Goal: Task Accomplishment & Management: Manage account settings

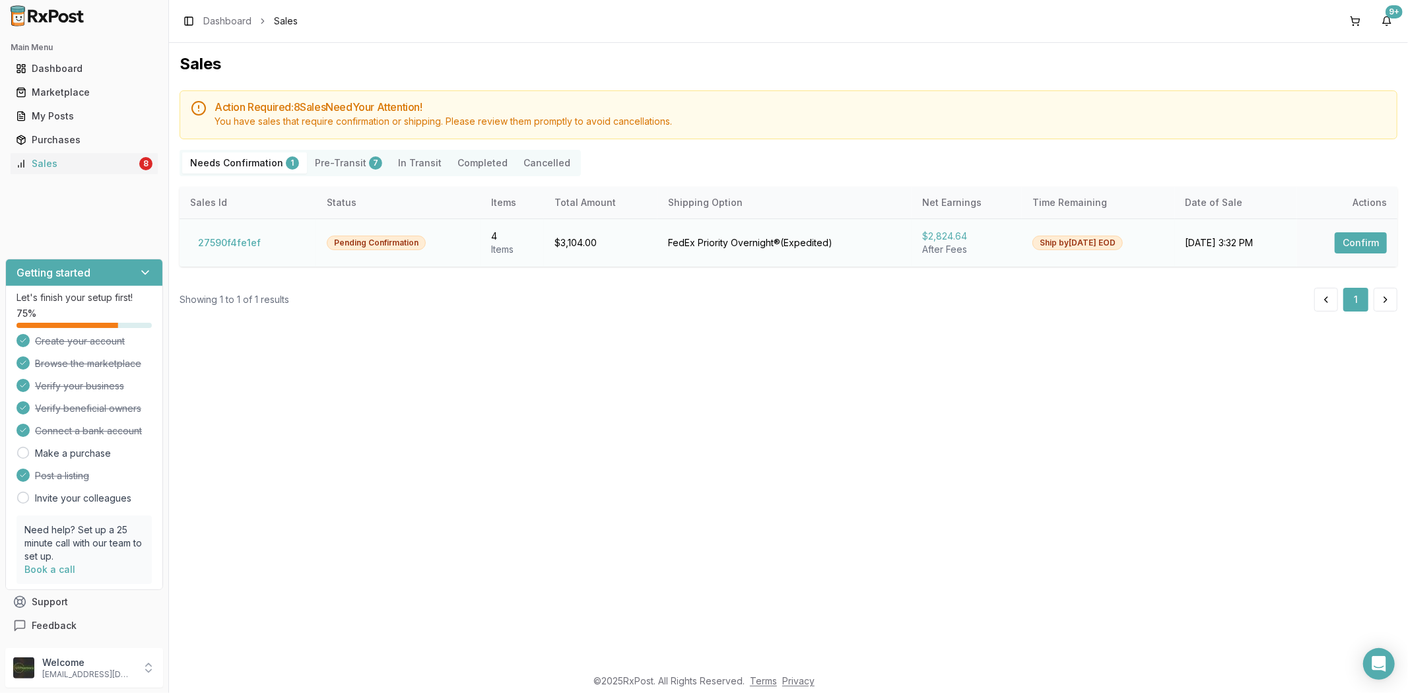
click at [1345, 239] on button "Confirm" at bounding box center [1361, 242] width 52 height 21
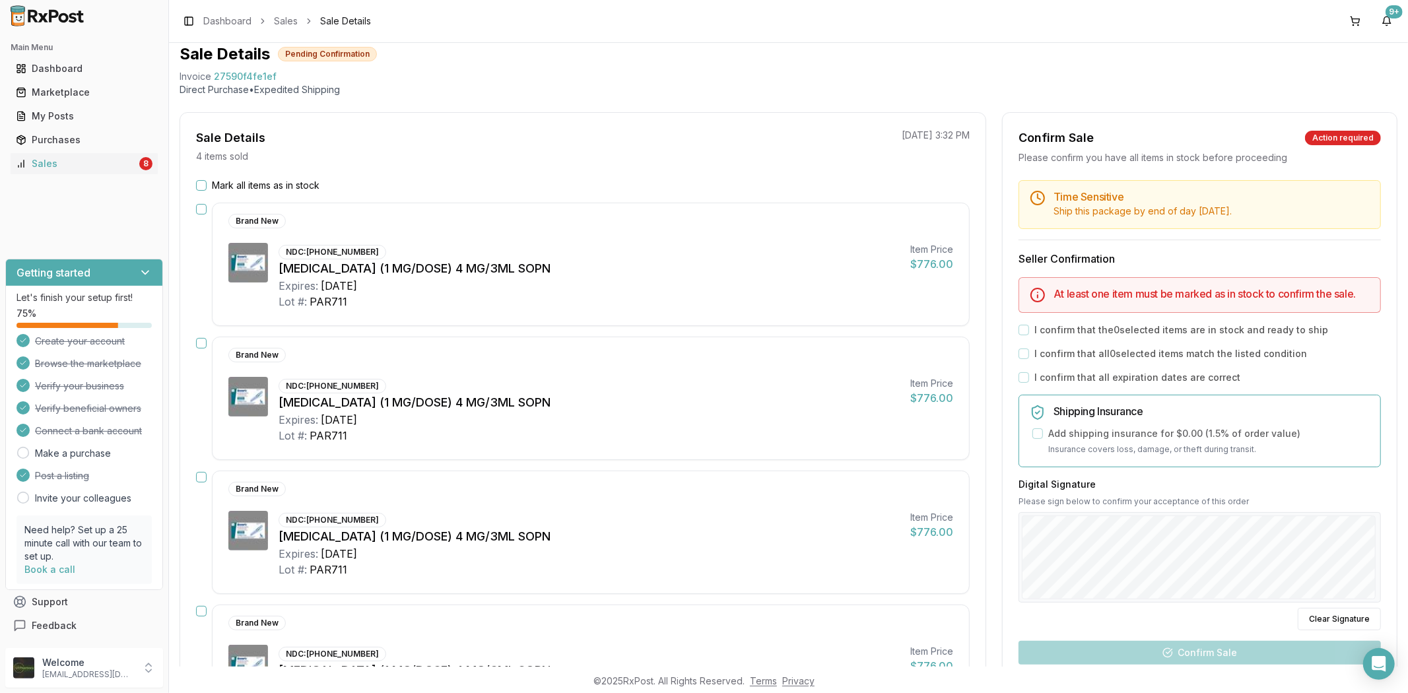
scroll to position [42, 0]
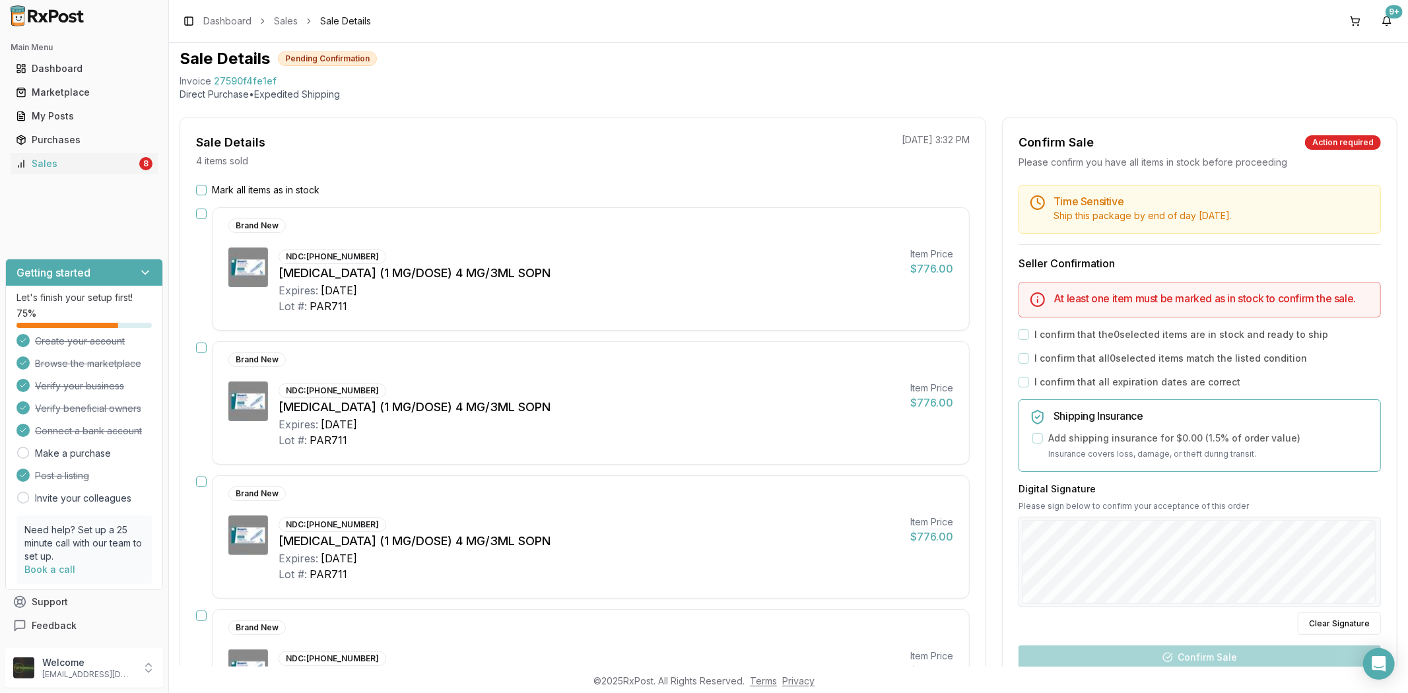
click at [198, 191] on button "Mark all items as in stock" at bounding box center [201, 190] width 11 height 11
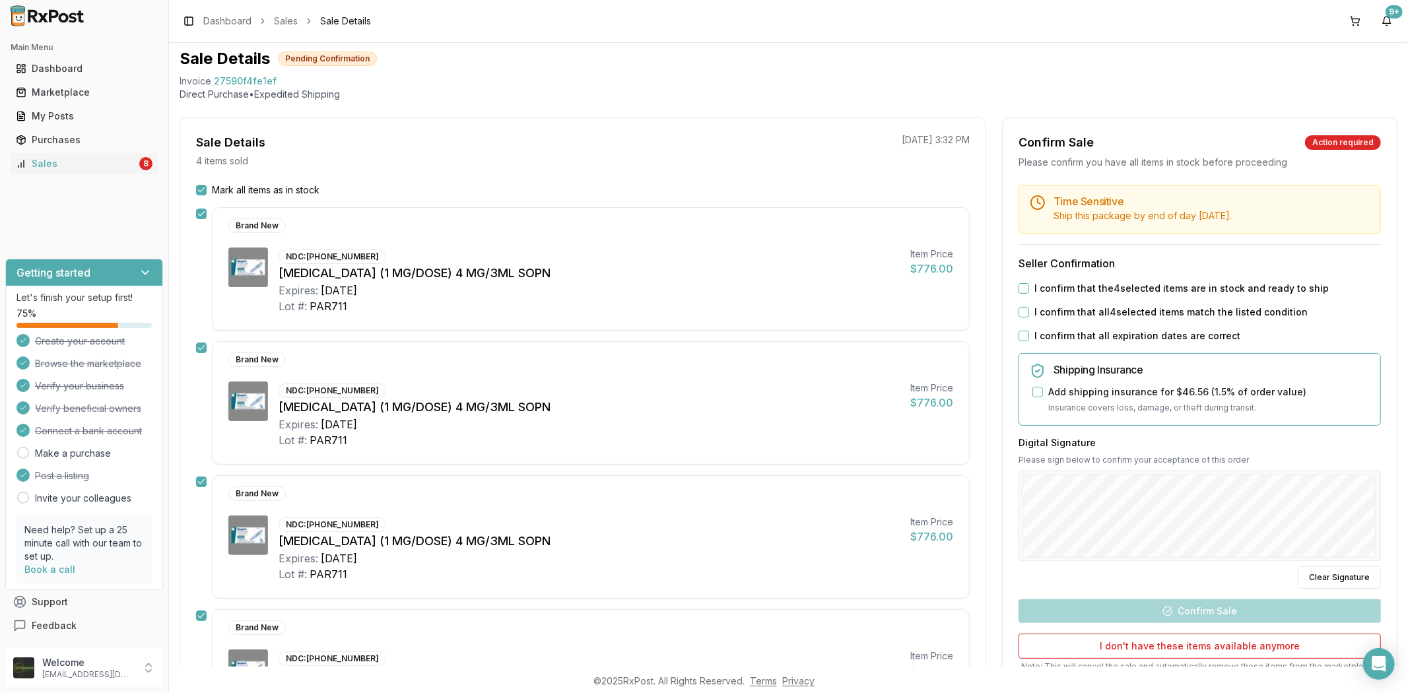
click at [1030, 292] on div "I confirm that the 4 selected items are in stock and ready to ship" at bounding box center [1199, 288] width 362 height 13
click at [1025, 287] on div "I confirm that the 4 selected items are in stock and ready to ship" at bounding box center [1199, 288] width 362 height 13
click at [1023, 288] on button "I confirm that the 4 selected items are in stock and ready to ship" at bounding box center [1023, 288] width 11 height 11
click at [1021, 314] on button "I confirm that all 4 selected items match the listed condition" at bounding box center [1023, 312] width 11 height 11
click at [1021, 338] on button "I confirm that all expiration dates are correct" at bounding box center [1023, 336] width 11 height 11
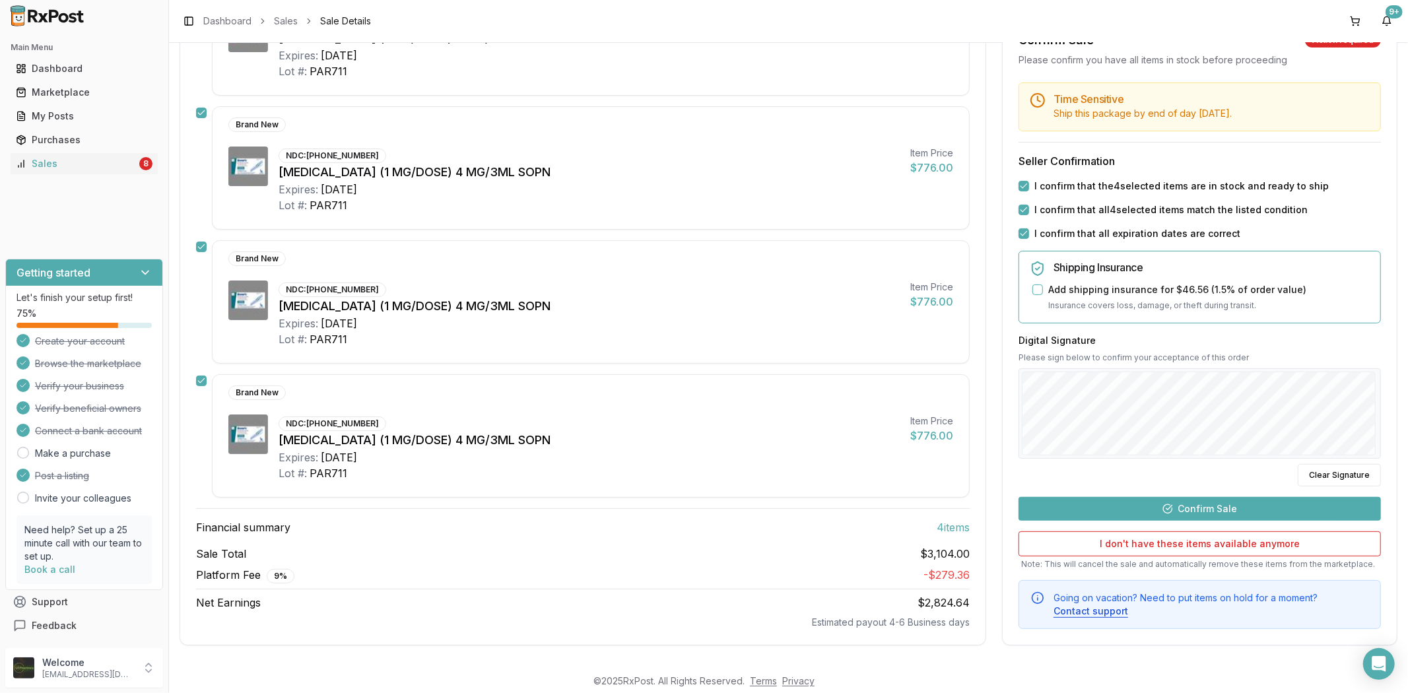
scroll to position [281, 0]
click at [1125, 510] on button "Confirm Sale" at bounding box center [1199, 509] width 362 height 24
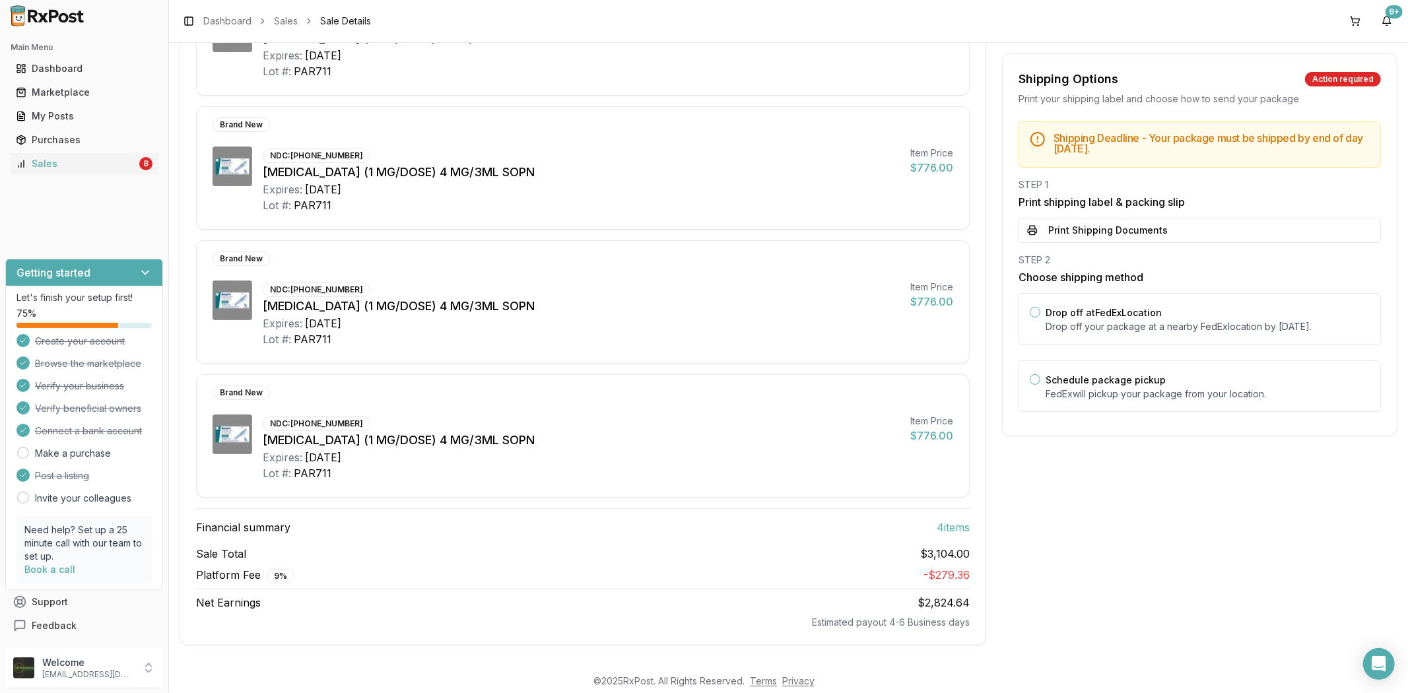
scroll to position [257, 0]
click at [1084, 238] on button "Print Shipping Documents" at bounding box center [1199, 230] width 362 height 25
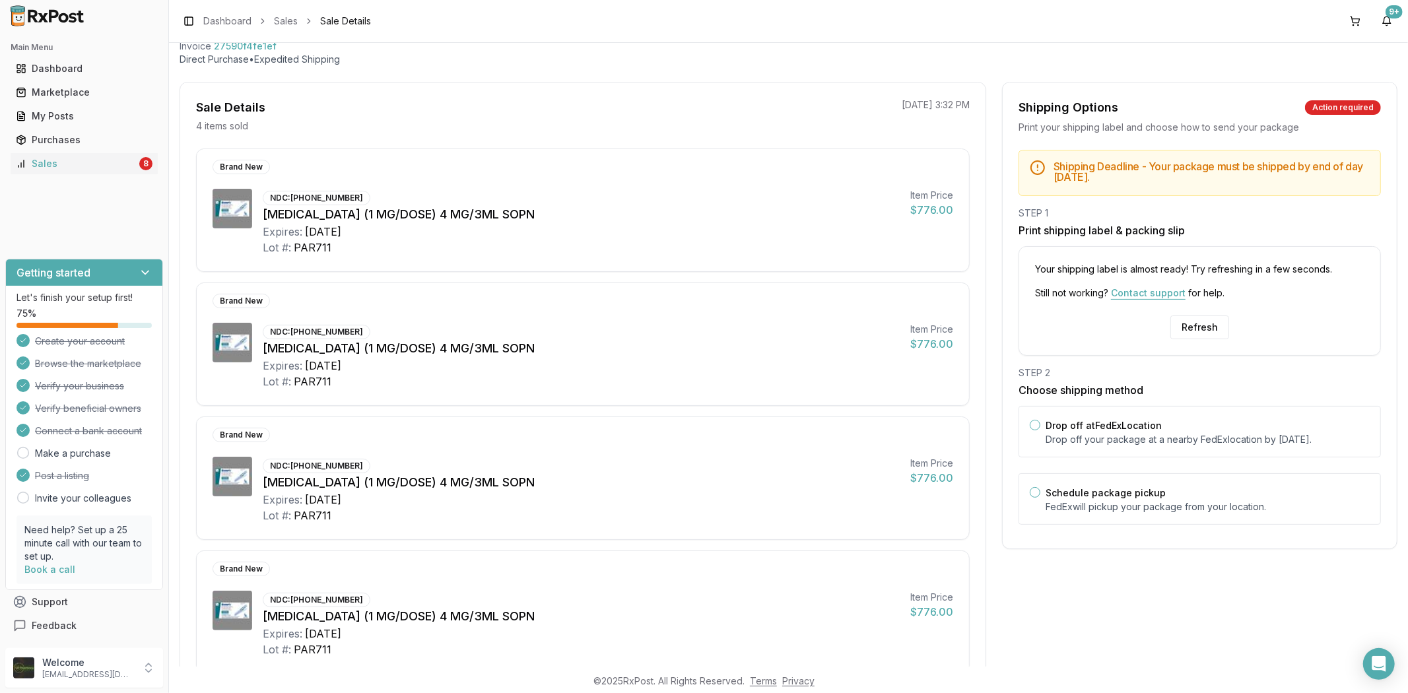
scroll to position [37, 0]
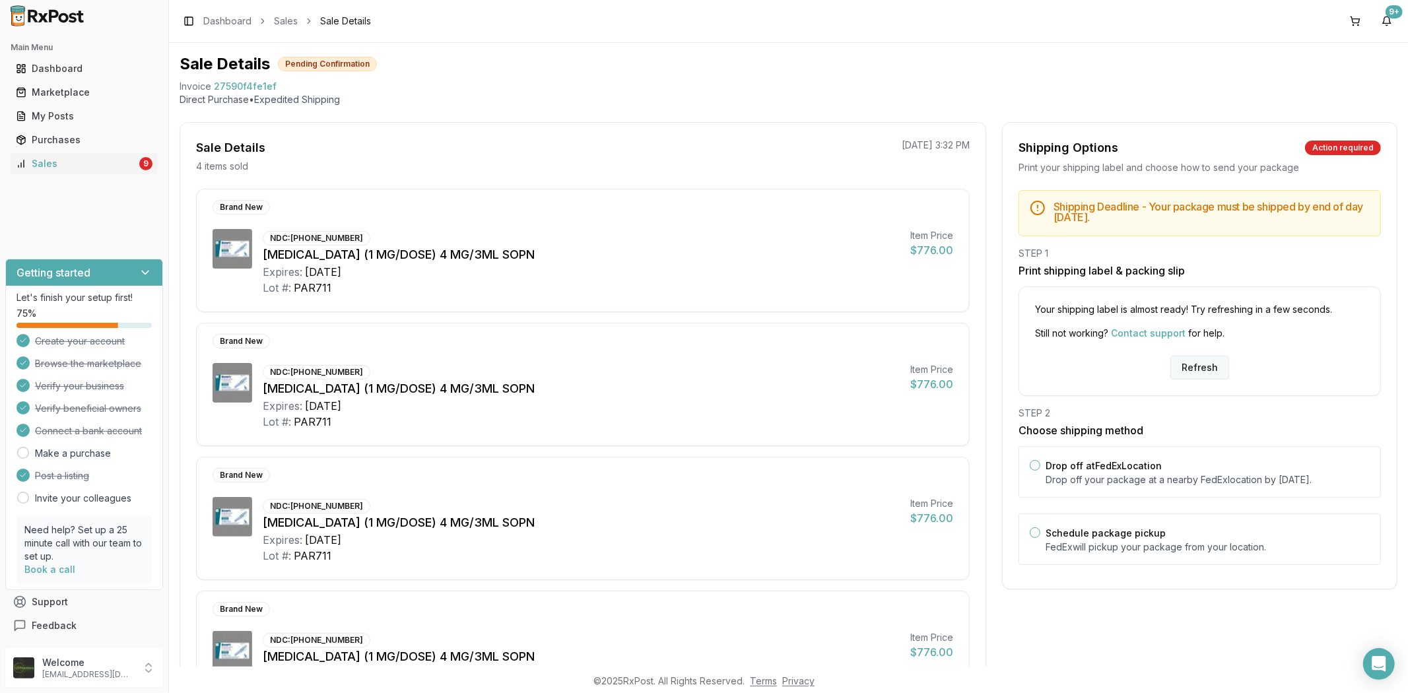
click at [1200, 364] on button "Refresh" at bounding box center [1199, 368] width 59 height 24
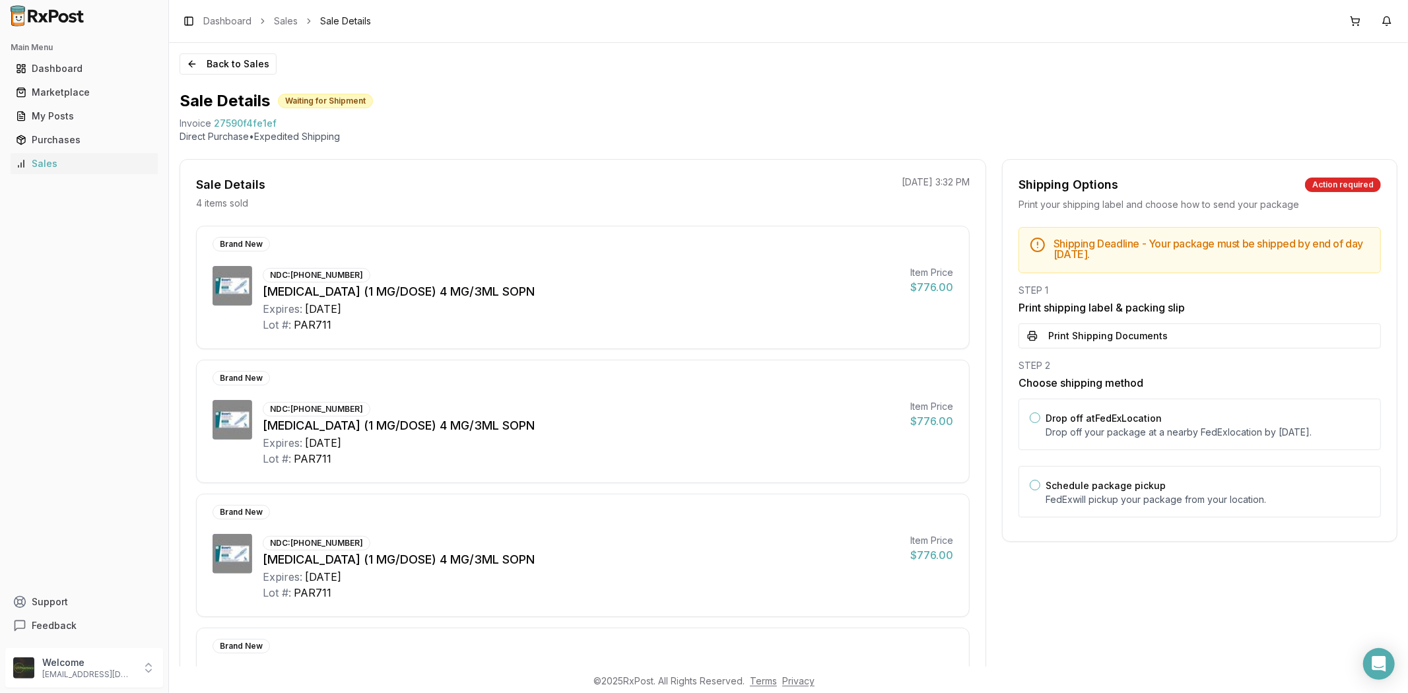
click at [1113, 339] on button "Print Shipping Documents" at bounding box center [1199, 335] width 362 height 25
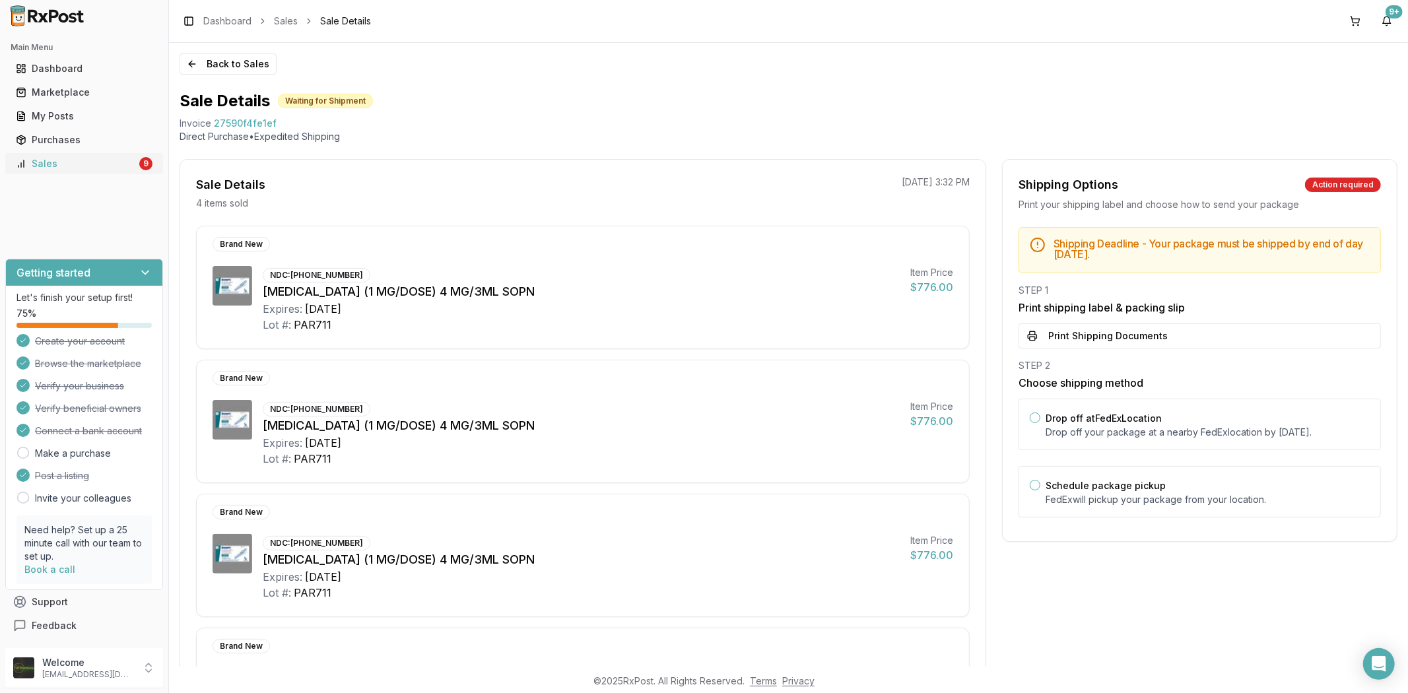
click at [120, 167] on div "Sales" at bounding box center [76, 163] width 121 height 13
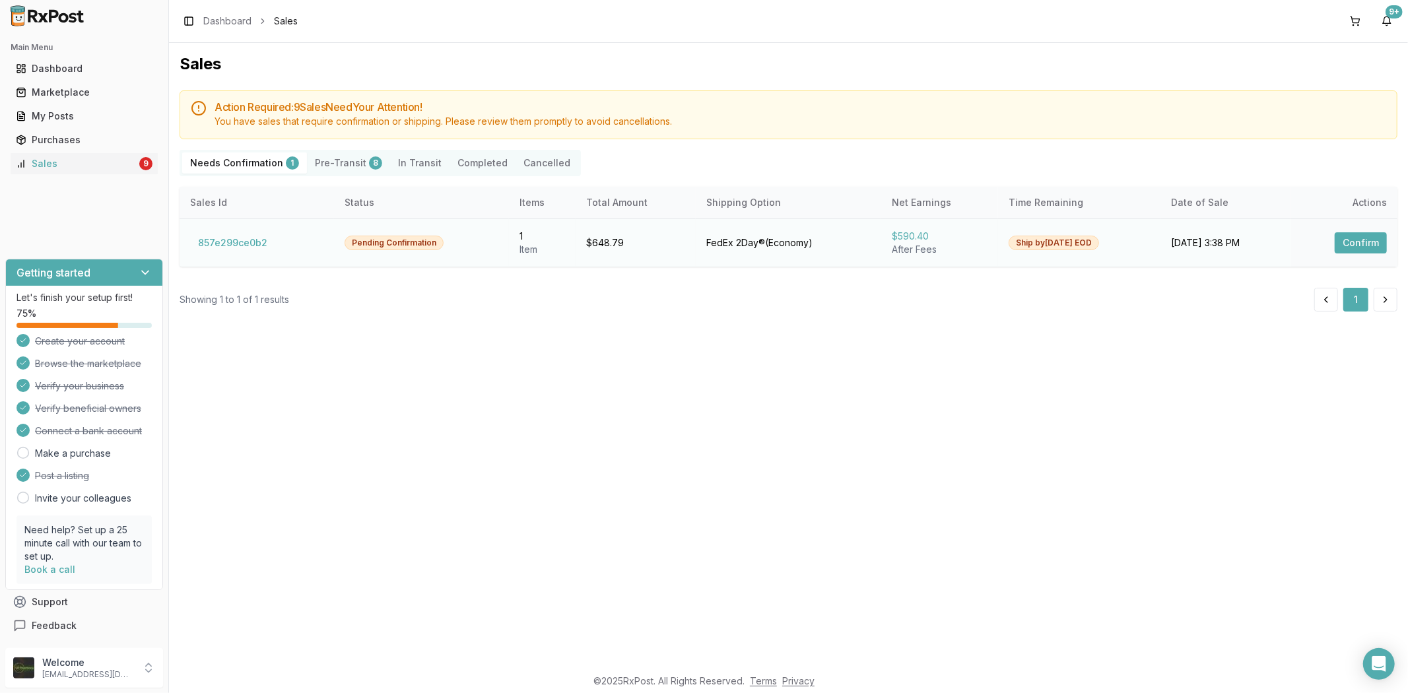
click at [1355, 244] on button "Confirm" at bounding box center [1361, 242] width 52 height 21
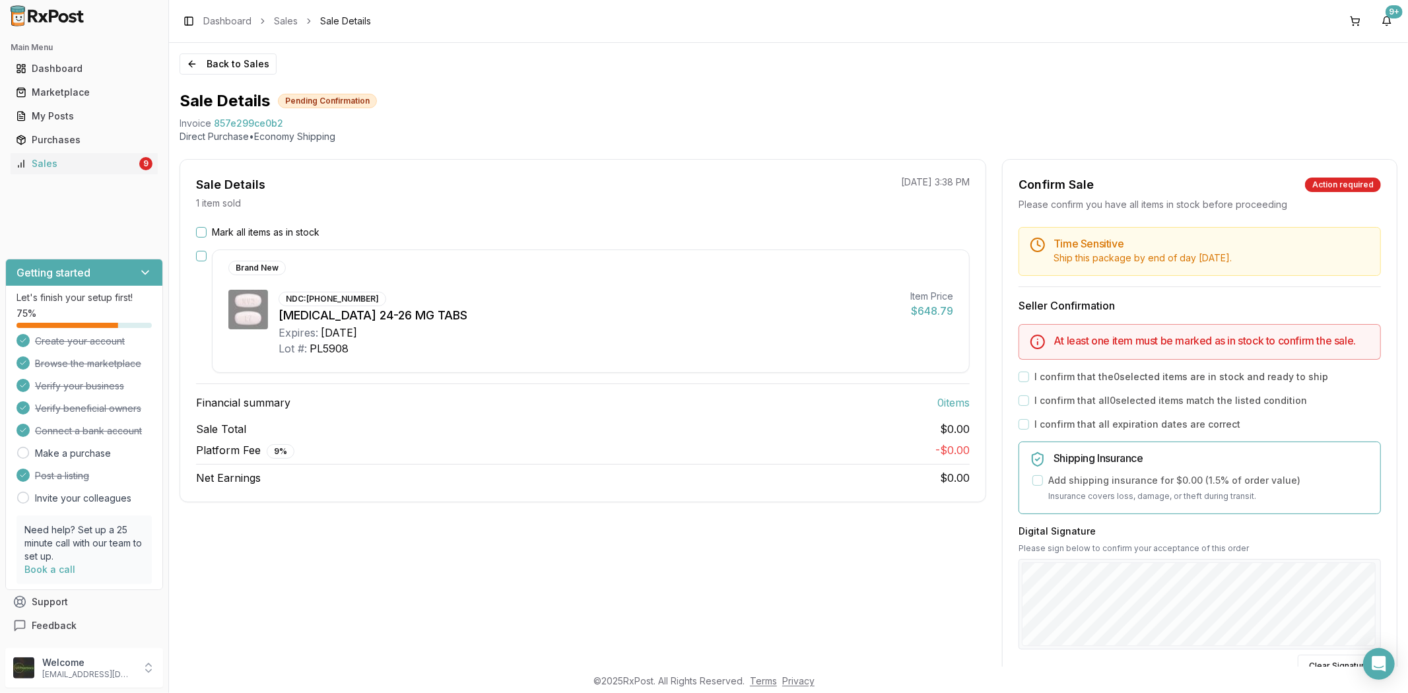
click at [198, 251] on div "Mark all items as in stock Brand New NDC: 00078-0659-20 Entresto 24-26 MG TABS …" at bounding box center [582, 356] width 805 height 260
click at [195, 226] on div "Mark all items as in stock Brand New NDC: 00078-0659-20 Entresto 24-26 MG TABS …" at bounding box center [582, 356] width 805 height 260
click at [205, 228] on button "Mark all items as in stock" at bounding box center [201, 232] width 11 height 11
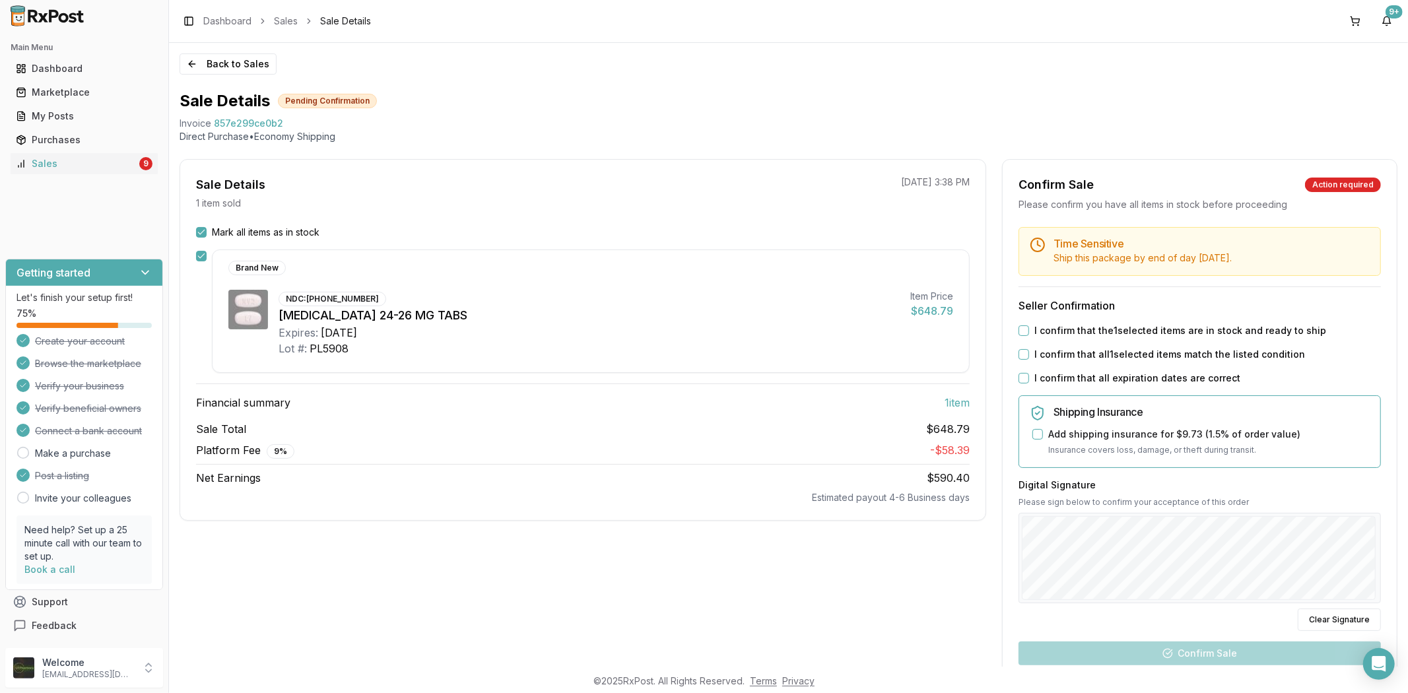
click at [1020, 327] on button "I confirm that the 1 selected items are in stock and ready to ship" at bounding box center [1023, 330] width 11 height 11
click at [1021, 352] on button "I confirm that all 1 selected items match the listed condition" at bounding box center [1023, 354] width 11 height 11
click at [1021, 370] on div "Time Sensitive Ship this package by end of day Thursday, October 16th . Seller …" at bounding box center [1200, 500] width 394 height 547
click at [1018, 380] on button "I confirm that all expiration dates are correct" at bounding box center [1023, 378] width 11 height 11
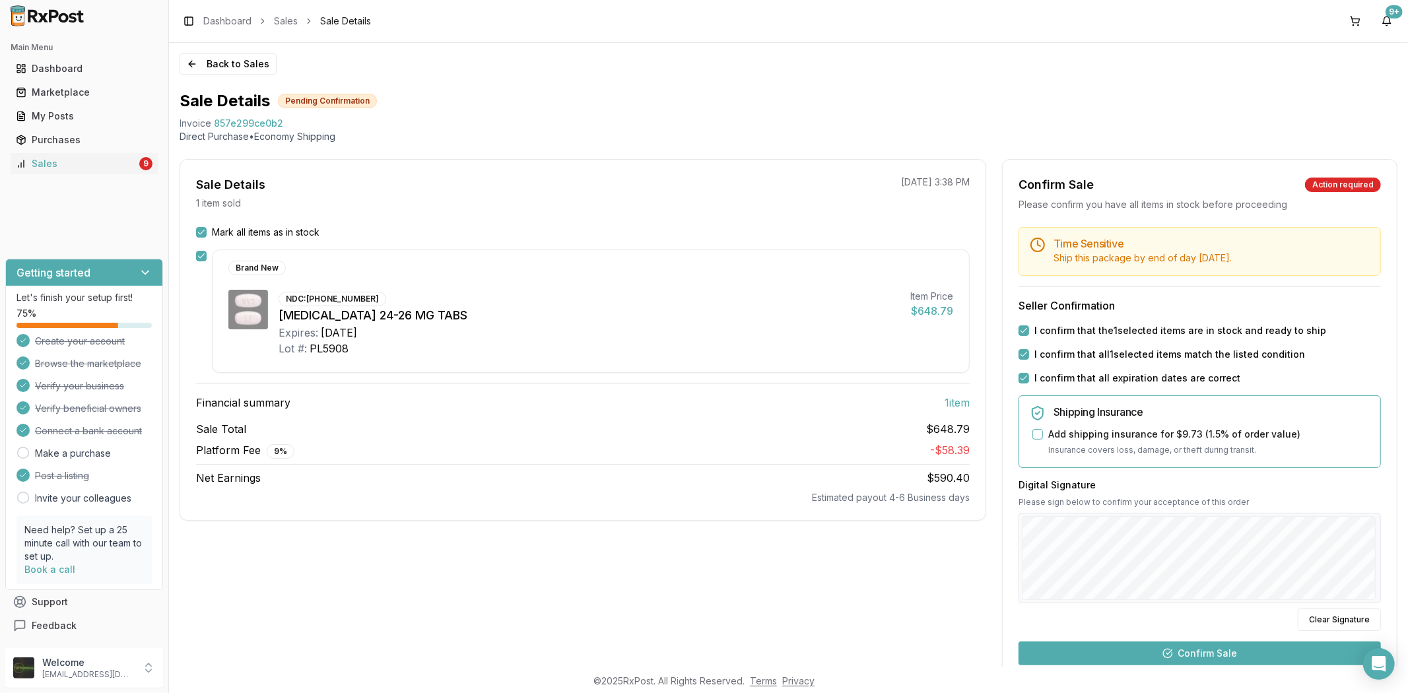
click at [1189, 657] on button "Confirm Sale" at bounding box center [1199, 654] width 362 height 24
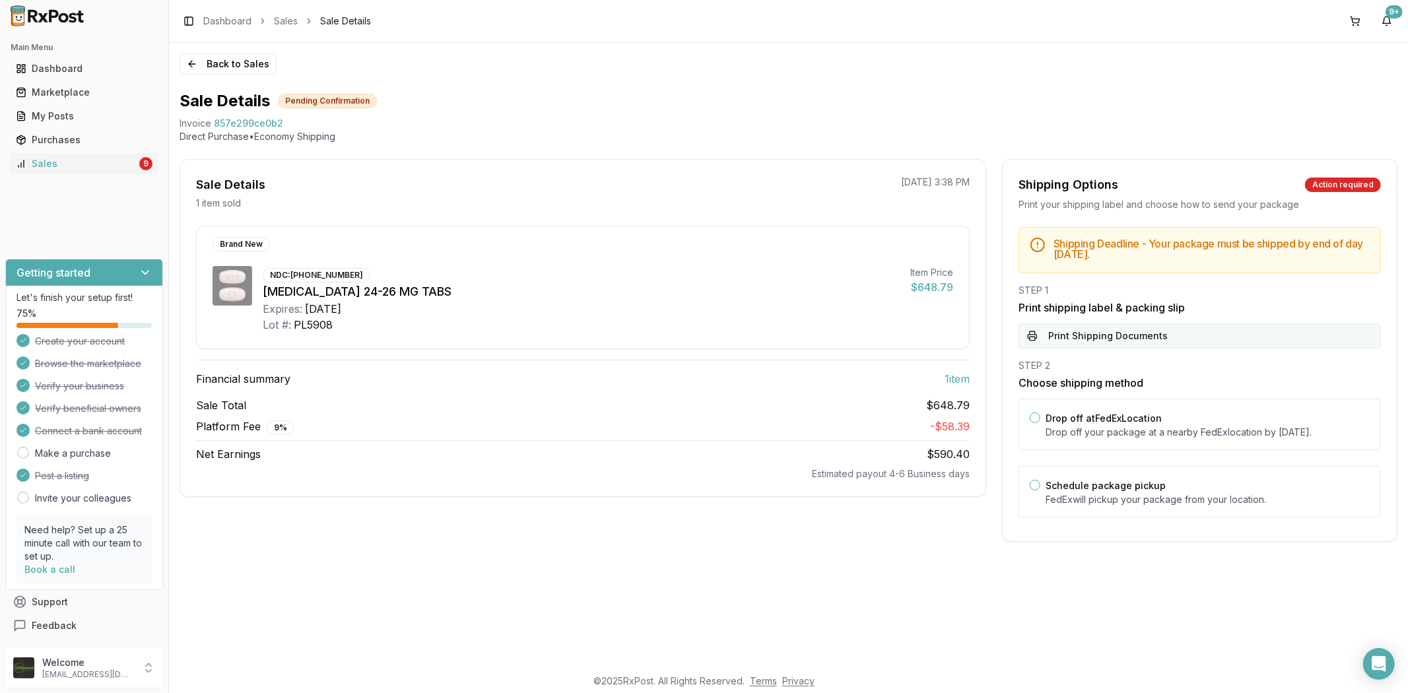
click at [1106, 335] on button "Print Shipping Documents" at bounding box center [1199, 335] width 362 height 25
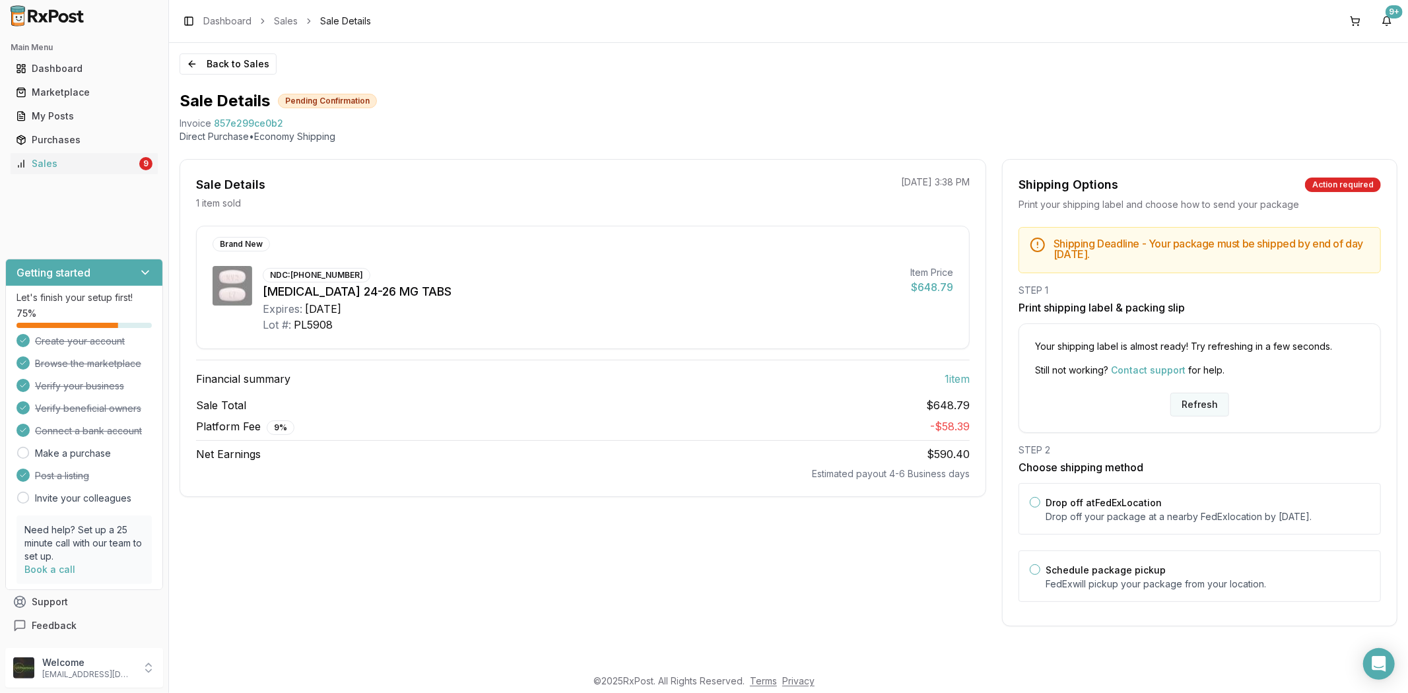
click at [1195, 393] on button "Refresh" at bounding box center [1199, 405] width 59 height 24
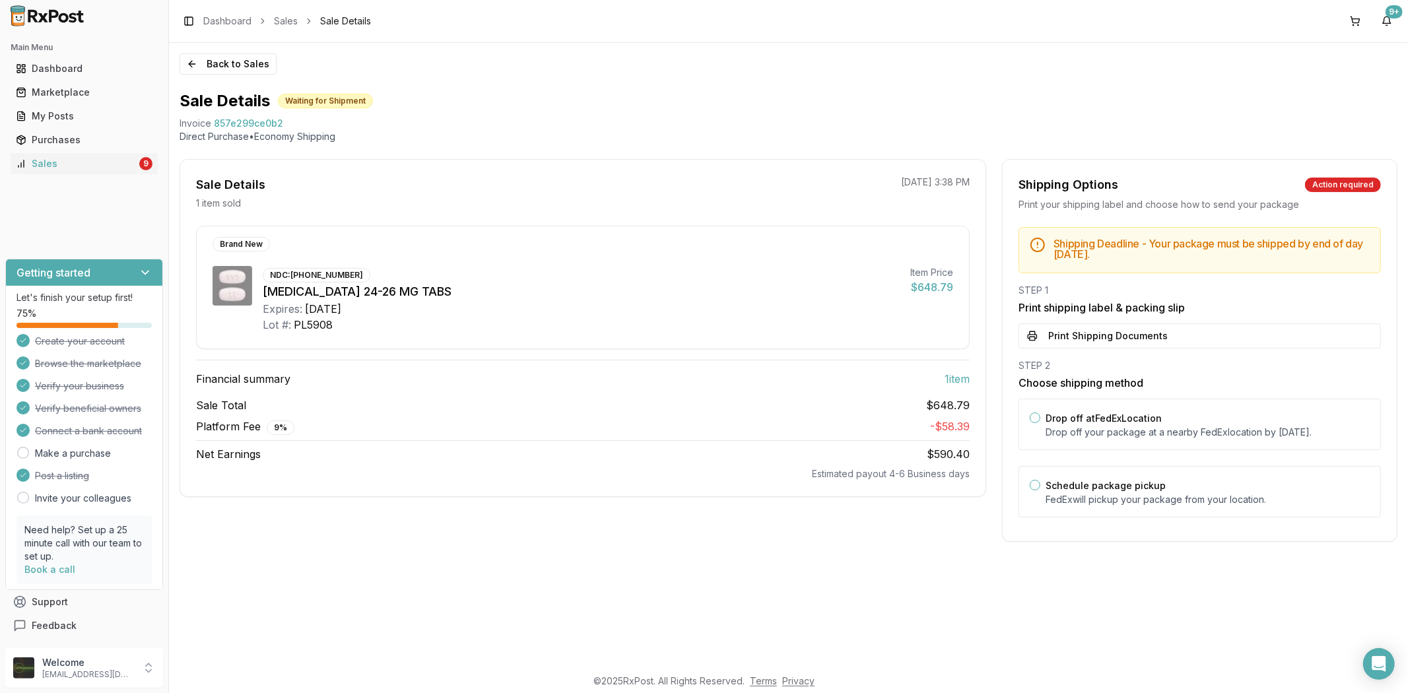
click at [1111, 337] on button "Print Shipping Documents" at bounding box center [1199, 335] width 362 height 25
click at [65, 159] on div "Sales" at bounding box center [76, 163] width 121 height 13
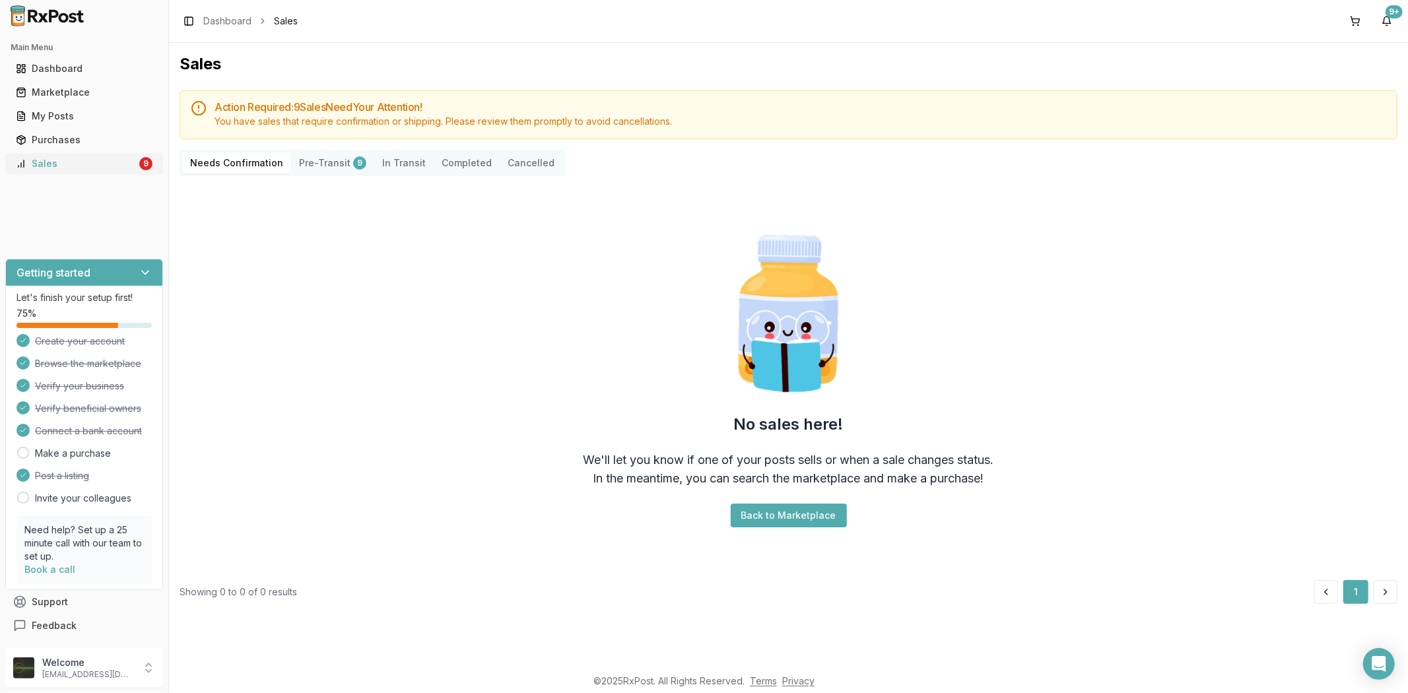
click at [117, 170] on div "Sales" at bounding box center [76, 163] width 121 height 13
drag, startPoint x: 94, startPoint y: 162, endPoint x: 88, endPoint y: 170, distance: 10.4
click at [92, 164] on div "Sales" at bounding box center [76, 163] width 121 height 13
